Goal: Transaction & Acquisition: Purchase product/service

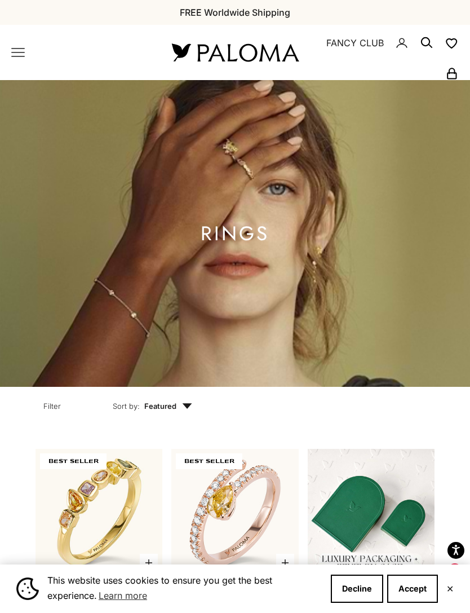
click at [24, 47] on icon "Primary navigation" at bounding box center [18, 53] width 14 height 14
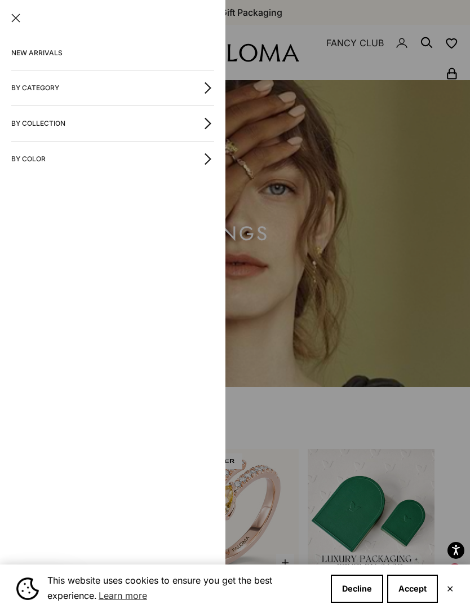
click at [206, 85] on icon "button" at bounding box center [208, 88] width 12 height 12
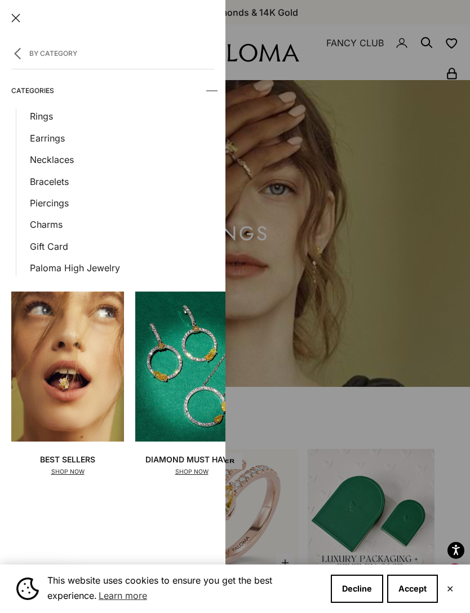
click at [73, 158] on link "Necklaces" at bounding box center [122, 159] width 184 height 15
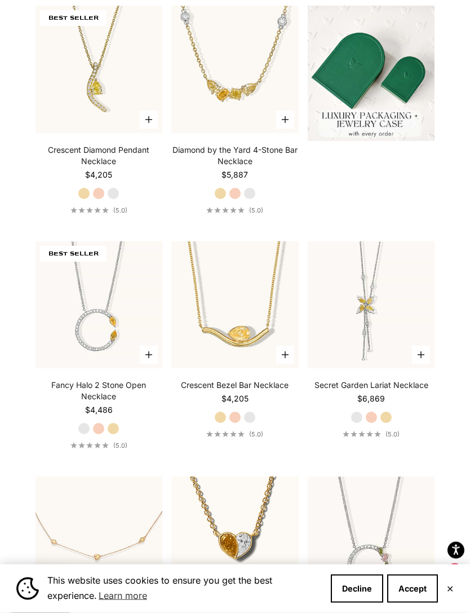
scroll to position [443, 0]
click at [107, 344] on video "#YellowGold\a#RoseGold\a#WhiteGold" at bounding box center [99, 305] width 140 height 140
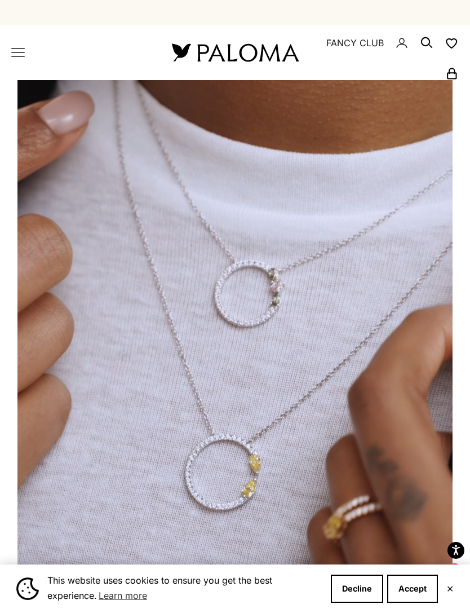
click at [17, 58] on icon "Primary navigation" at bounding box center [18, 53] width 14 height 14
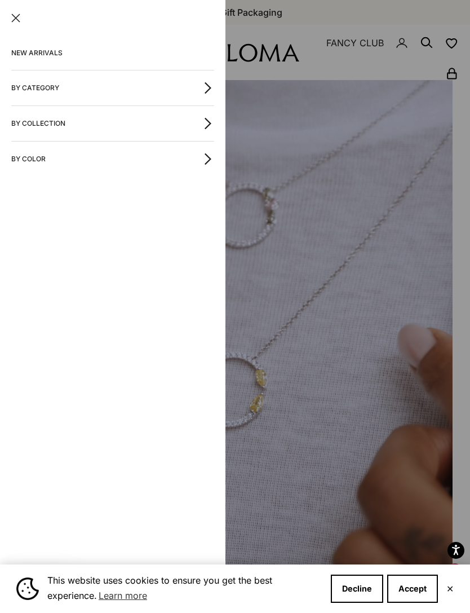
click at [206, 88] on icon "button" at bounding box center [208, 88] width 12 height 12
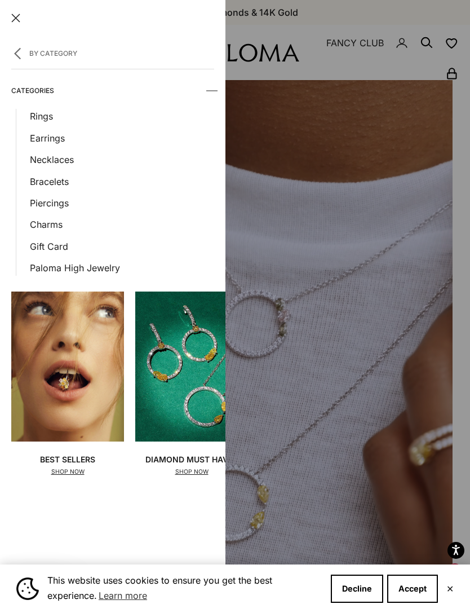
click at [63, 159] on link "Necklaces" at bounding box center [122, 159] width 184 height 15
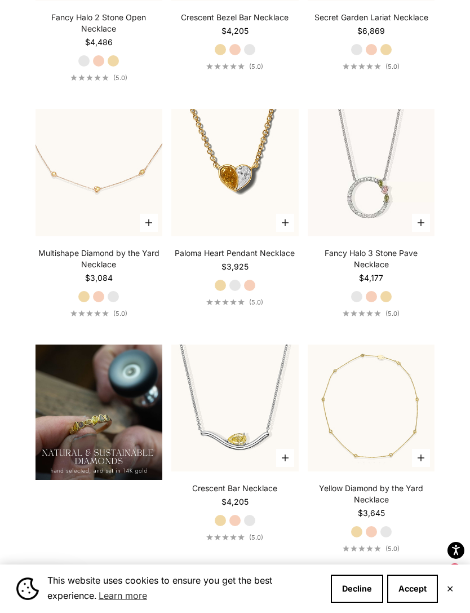
scroll to position [786, 0]
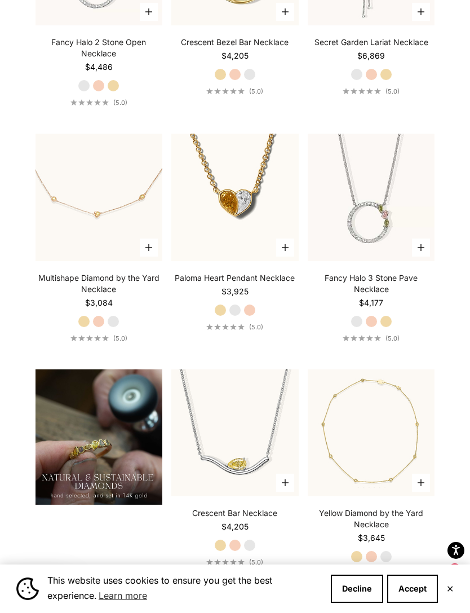
click at [392, 228] on video "#YellowGold\a#RoseGold\a#WhiteGold" at bounding box center [372, 197] width 140 height 140
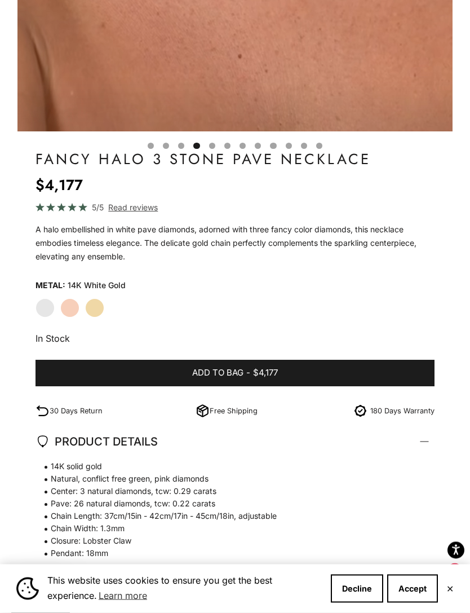
scroll to position [488, 0]
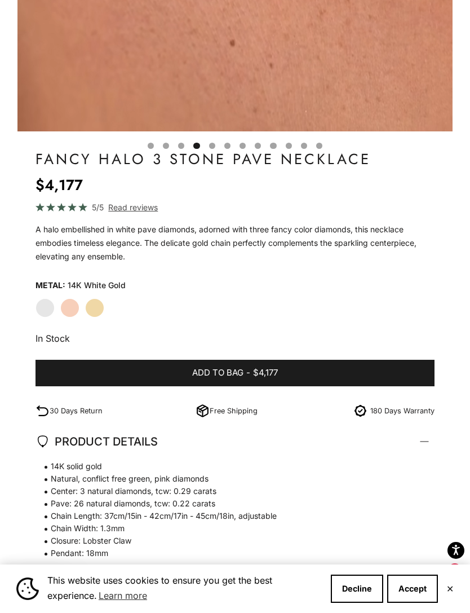
click at [100, 305] on label "Yellow Gold" at bounding box center [94, 307] width 19 height 19
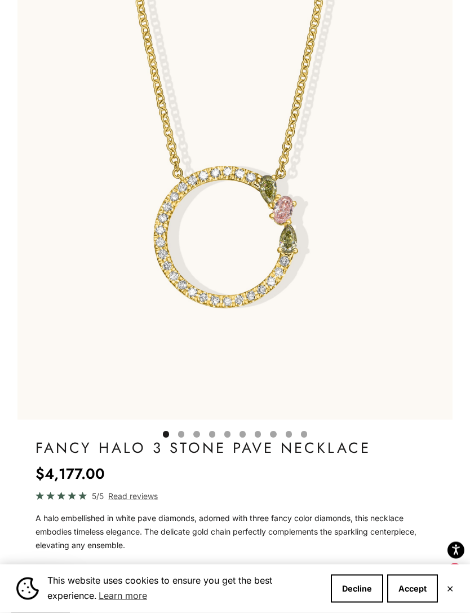
scroll to position [199, 0]
